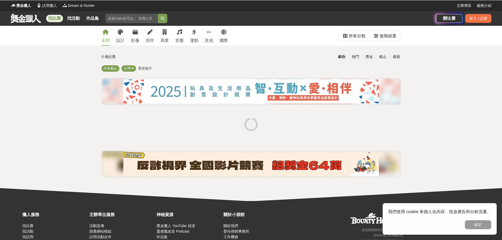
drag, startPoint x: 0, startPoint y: 0, endPoint x: 422, endPoint y: 71, distance: 427.9
click at [422, 71] on div "全部 設計 影像 寫作 商業 音樂 運動 其他 國際 所有分類 進階篩選 0 個比賽 綜合 熱門 獎金 截止 最新 尚未截止 台灣 重置條件" at bounding box center [251, 113] width 502 height 175
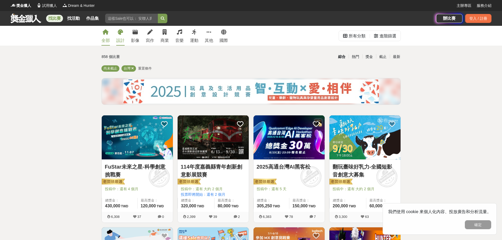
click at [121, 39] on div "設計" at bounding box center [120, 40] width 8 height 6
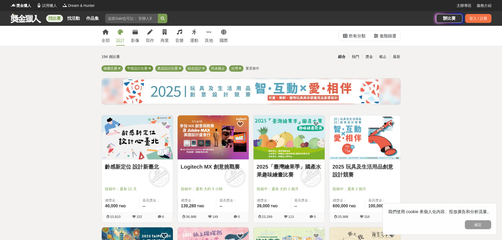
click at [150, 69] on icon at bounding box center [149, 68] width 3 height 3
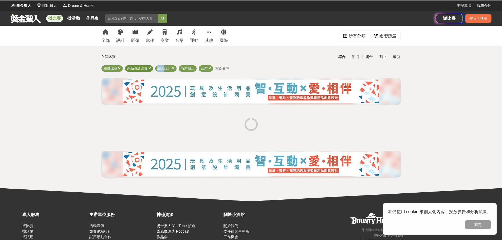
click at [150, 69] on icon at bounding box center [149, 68] width 3 height 3
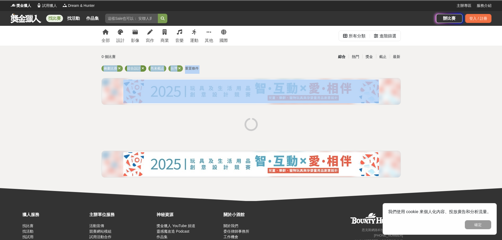
click at [150, 69] on div "尚未截止" at bounding box center [157, 68] width 18 height 6
click at [141, 69] on div "綜合設計" at bounding box center [135, 68] width 21 height 6
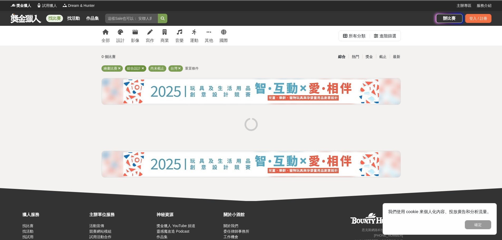
click at [142, 69] on icon at bounding box center [142, 68] width 3 height 3
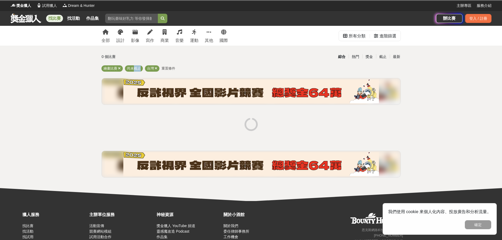
click at [142, 69] on div "尚未截止" at bounding box center [134, 68] width 18 height 6
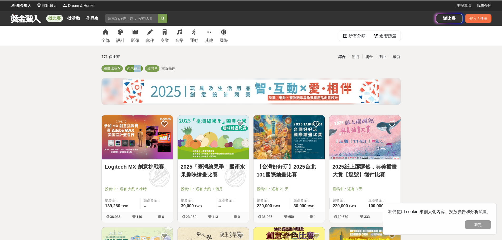
click at [139, 69] on span "尚未截止" at bounding box center [134, 68] width 14 height 4
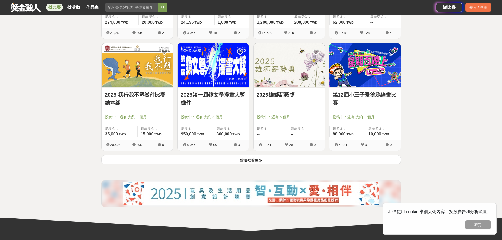
scroll to position [632, 0]
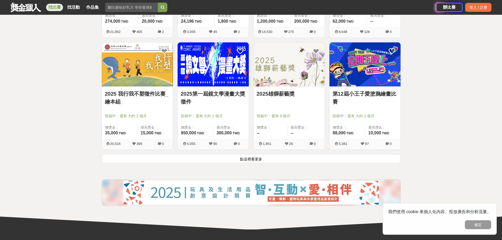
click at [257, 157] on button "點這裡看更多" at bounding box center [250, 158] width 299 height 9
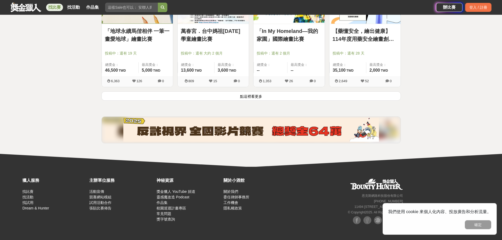
scroll to position [1366, 0]
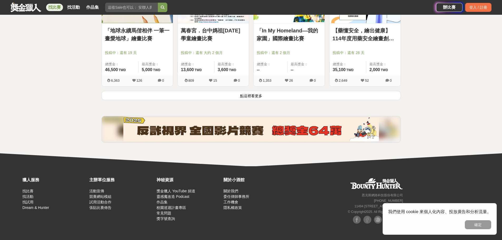
click at [248, 95] on button "點這裡看更多" at bounding box center [250, 95] width 299 height 9
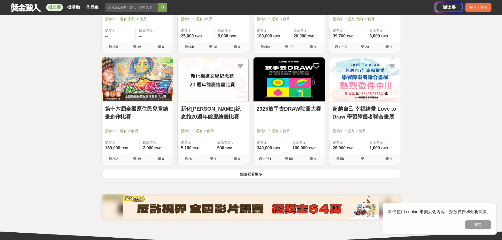
scroll to position [2037, 0]
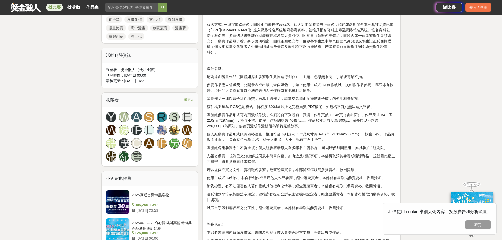
scroll to position [290, 0]
